Goal: Information Seeking & Learning: Check status

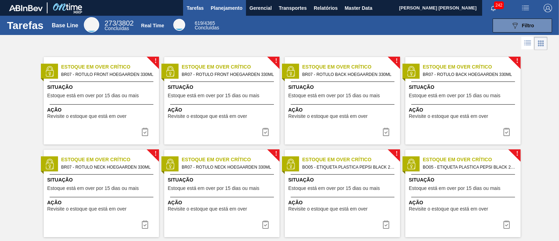
click at [223, 9] on span "Planejamento" at bounding box center [227, 8] width 32 height 8
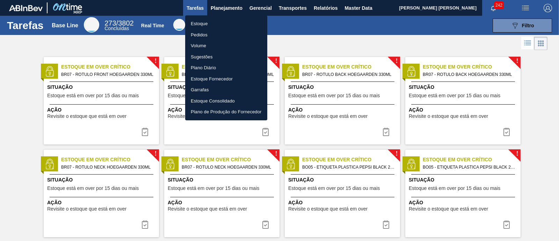
click at [208, 36] on li "Pedidos" at bounding box center [226, 34] width 82 height 11
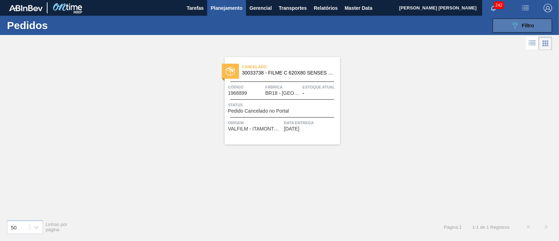
click at [522, 28] on span "Filtro" at bounding box center [528, 26] width 12 height 6
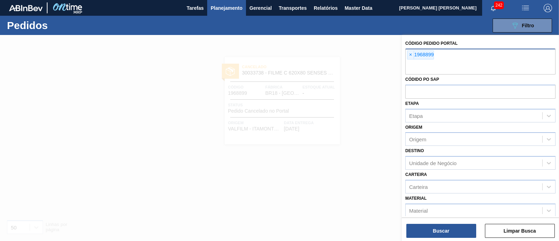
click at [414, 52] on div "× 1968899" at bounding box center [420, 54] width 27 height 9
click at [410, 53] on span "×" at bounding box center [410, 55] width 7 height 8
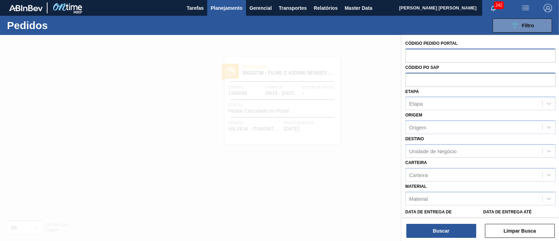
click at [428, 78] on input "text" at bounding box center [480, 79] width 150 height 13
paste input "5800331860"
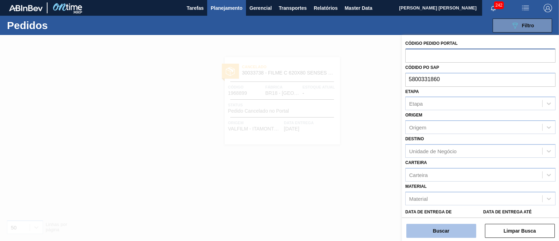
type input "5800331860"
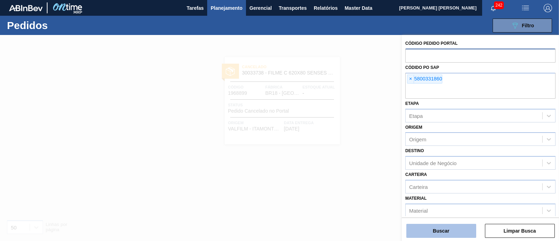
click at [437, 231] on button "Buscar" at bounding box center [441, 230] width 70 height 14
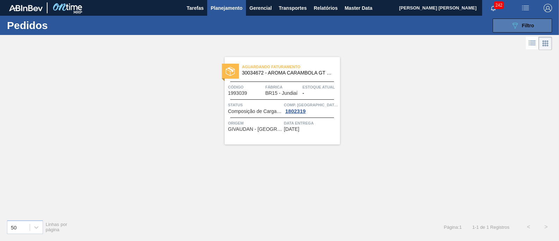
click at [505, 25] on button "089F7B8B-B2A5-4AFE-B5C0-19BA573D28AC Filtro" at bounding box center [521, 26] width 59 height 14
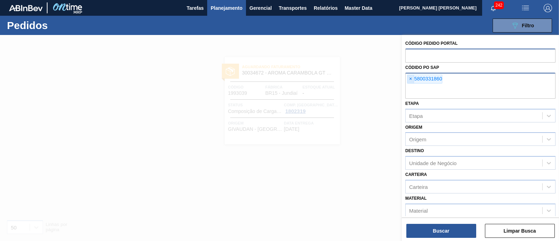
click at [407, 80] on span "×" at bounding box center [410, 79] width 7 height 8
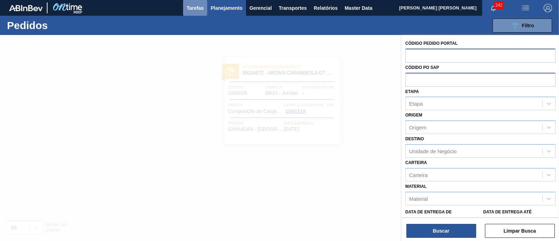
click at [199, 11] on span "Tarefas" at bounding box center [194, 8] width 17 height 8
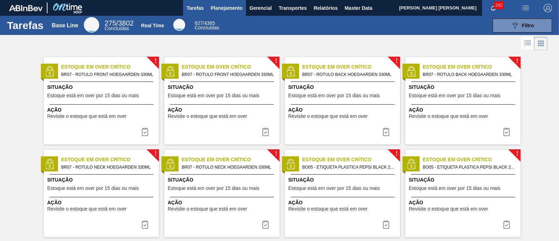
click at [242, 11] on button "Planejamento" at bounding box center [226, 8] width 39 height 16
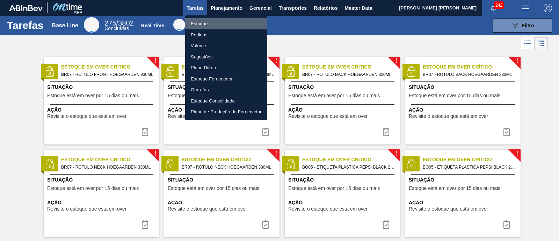
click at [202, 25] on li "Estoque" at bounding box center [226, 23] width 82 height 11
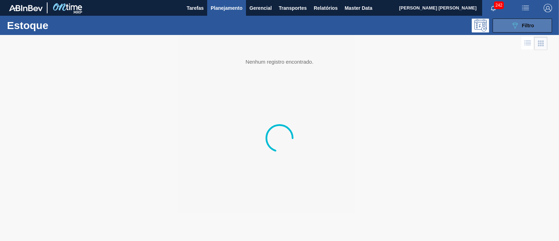
click at [530, 20] on button "089F7B8B-B2A5-4AFE-B5C0-19BA573D28AC Filtro" at bounding box center [521, 26] width 59 height 14
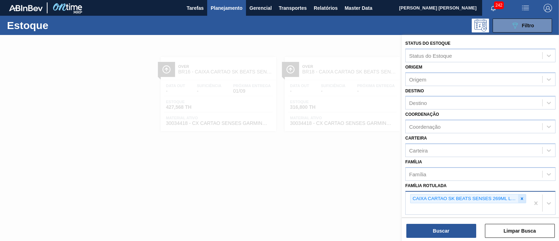
click at [521, 197] on icon at bounding box center [522, 198] width 2 height 2
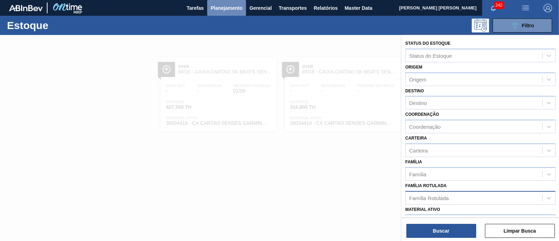
click at [234, 4] on span "Planejamento" at bounding box center [227, 8] width 32 height 8
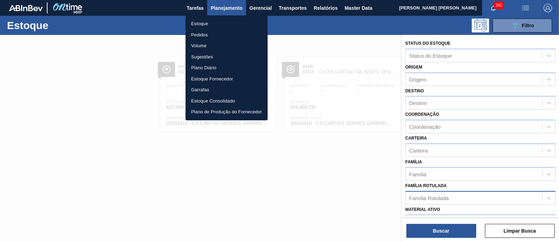
click at [203, 38] on li "Pedidos" at bounding box center [226, 34] width 82 height 11
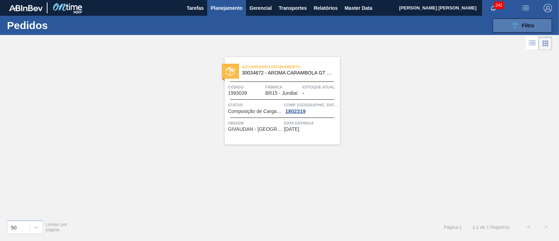
click at [517, 23] on icon "089F7B8B-B2A5-4AFE-B5C0-19BA573D28AC" at bounding box center [514, 25] width 8 height 8
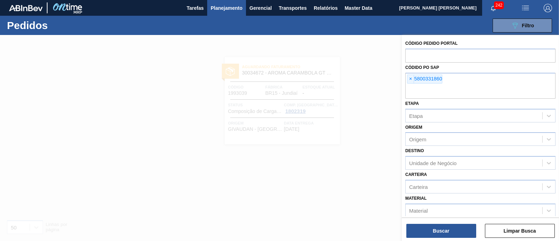
click at [389, 108] on div at bounding box center [279, 155] width 559 height 241
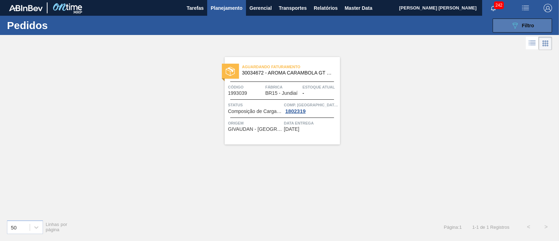
click at [525, 23] on span "Filtro" at bounding box center [528, 26] width 12 height 6
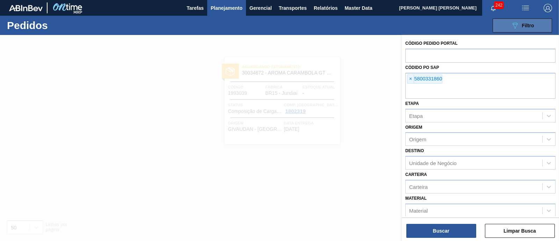
click at [525, 23] on span "Filtro" at bounding box center [528, 26] width 12 height 6
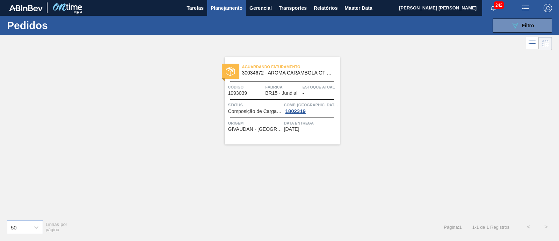
click at [216, 6] on span "Planejamento" at bounding box center [227, 8] width 32 height 8
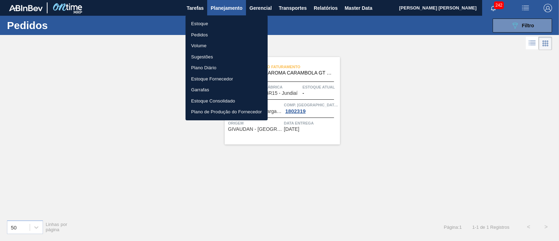
click at [203, 19] on li "Estoque" at bounding box center [226, 23] width 82 height 11
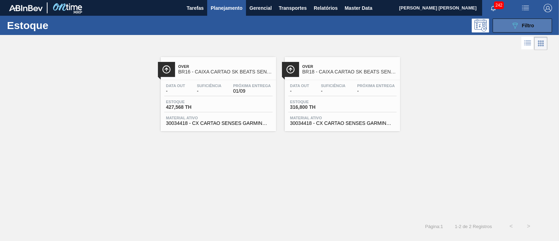
click at [496, 28] on button "089F7B8B-B2A5-4AFE-B5C0-19BA573D28AC Filtro" at bounding box center [521, 26] width 59 height 14
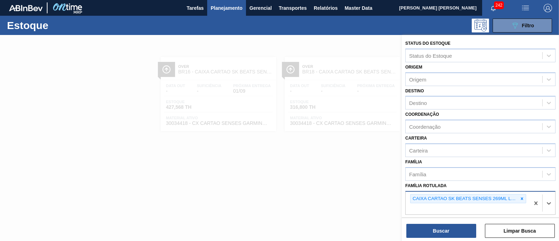
click at [516, 197] on div "CAIXA CARTAO SK BEATS SENSES 269ML LNC6" at bounding box center [464, 198] width 108 height 9
click at [520, 196] on icon at bounding box center [521, 198] width 5 height 5
click at [520, 194] on div "Família Rotulada" at bounding box center [473, 197] width 137 height 10
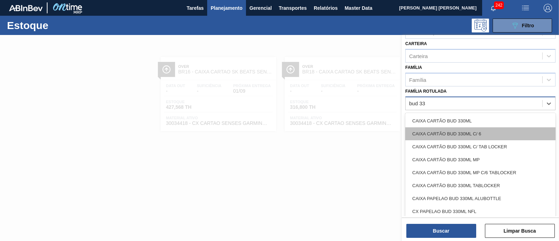
type Rotulada "bud 330"
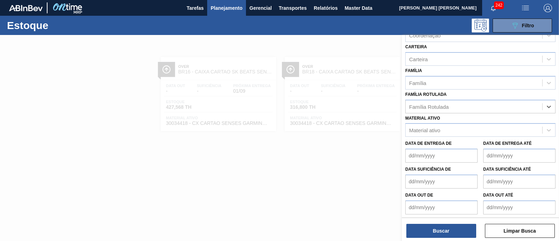
drag, startPoint x: 437, startPoint y: 104, endPoint x: 398, endPoint y: 104, distance: 39.1
click at [401, 104] on div "Status do Estoque Status do Estoque Origem Origem Destino Destino Coordenação C…" at bounding box center [479, 155] width 157 height 241
click at [424, 109] on div "Status do Estoque Status do Estoque Origem Origem Destino Destino Coordenação C…" at bounding box center [479, 81] width 157 height 274
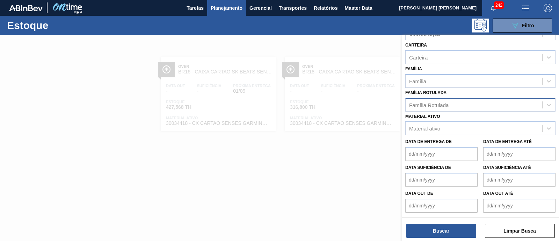
scroll to position [91, 0]
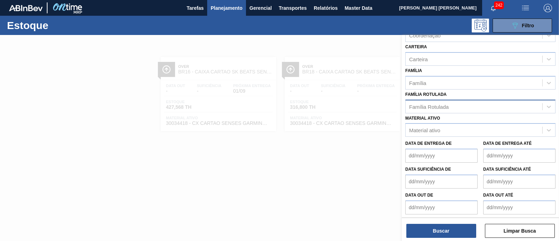
click at [424, 109] on div "Status do Estoque Status do Estoque Origem Origem Destino Destino Coordenação C…" at bounding box center [479, 81] width 157 height 274
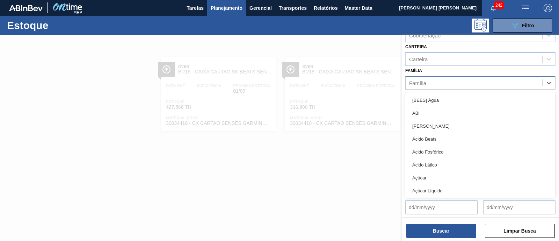
click at [428, 82] on div "Família" at bounding box center [473, 83] width 137 height 10
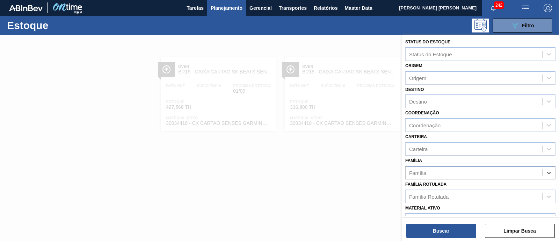
scroll to position [0, 0]
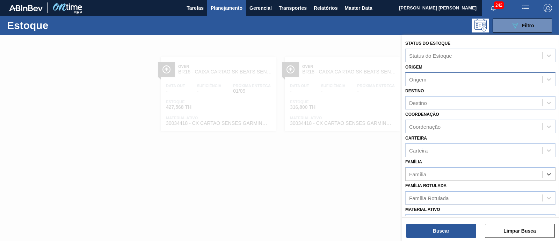
click at [426, 76] on div "Origem" at bounding box center [473, 79] width 137 height 10
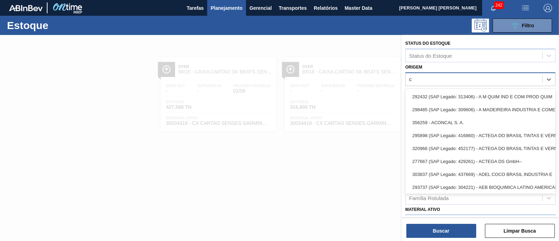
type input "cc"
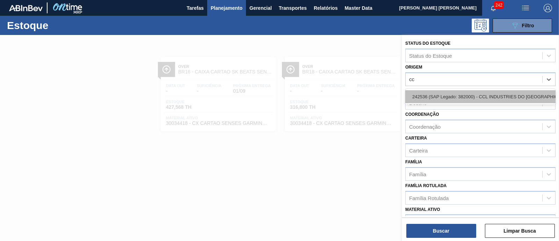
click at [458, 100] on div "242536 (SAP Legado: 382000) - CCL INDUSTRIES DO BRASIL SA" at bounding box center [480, 96] width 150 height 13
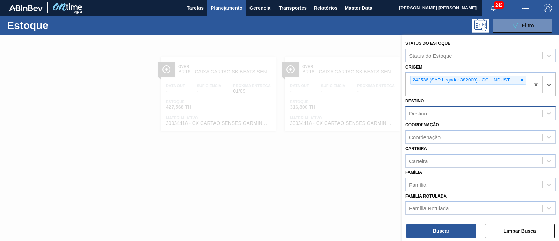
click at [447, 114] on div "Destino" at bounding box center [473, 113] width 137 height 10
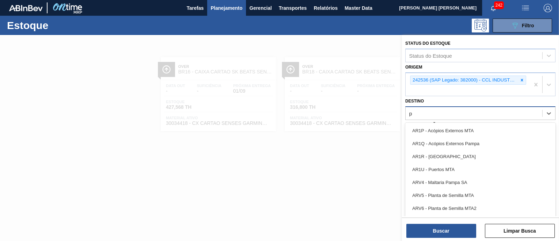
type input "pe"
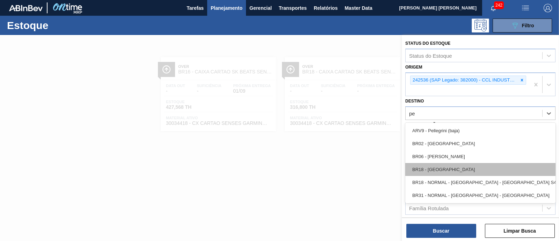
click at [458, 168] on div "BR18 - Pernambuco" at bounding box center [480, 169] width 150 height 13
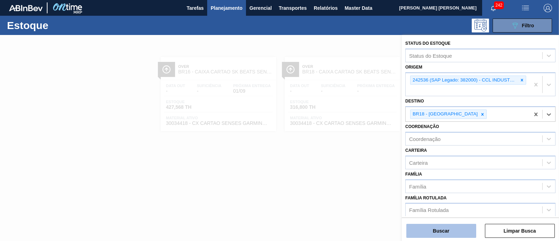
click at [454, 232] on button "Buscar" at bounding box center [441, 230] width 70 height 14
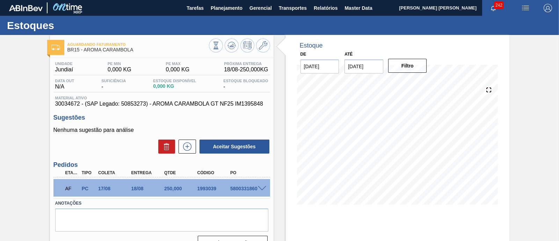
click at [261, 191] on span at bounding box center [262, 188] width 8 height 5
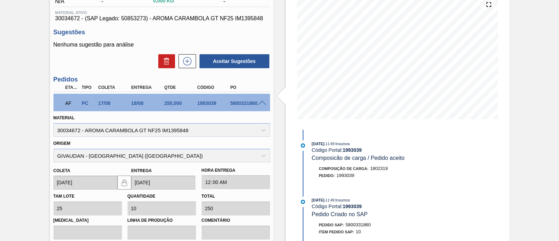
scroll to position [87, 0]
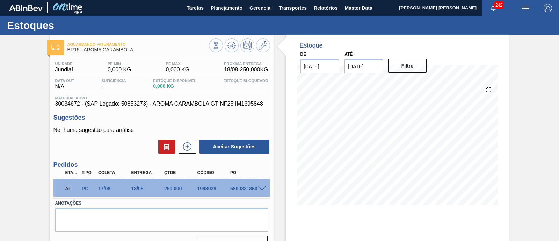
click at [262, 189] on span at bounding box center [262, 188] width 8 height 5
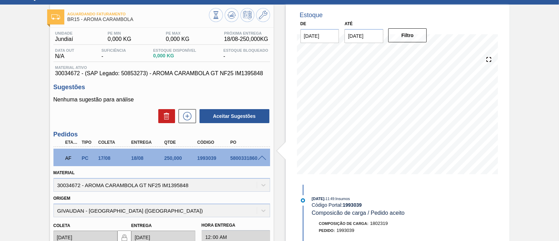
scroll to position [43, 0]
